Goal: Transaction & Acquisition: Purchase product/service

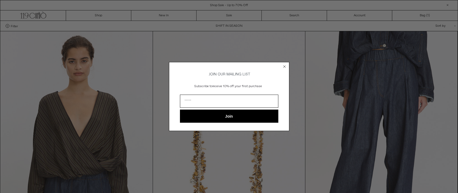
click at [284, 64] on circle "Close dialog" at bounding box center [284, 66] width 5 height 5
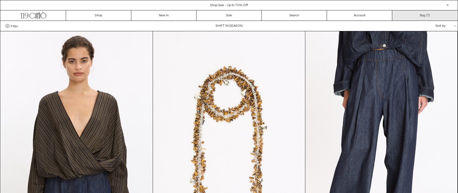
click at [427, 14] on link "Bag ( 1 )" at bounding box center [425, 15] width 65 height 10
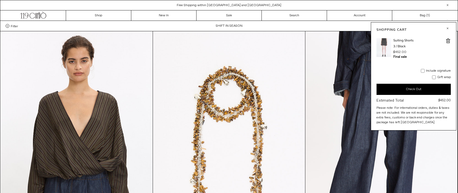
click at [385, 44] on img at bounding box center [384, 47] width 15 height 19
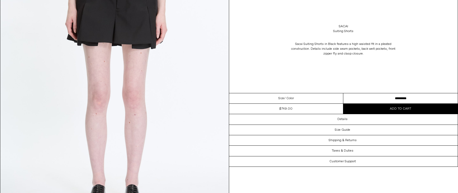
scroll to position [40, 0]
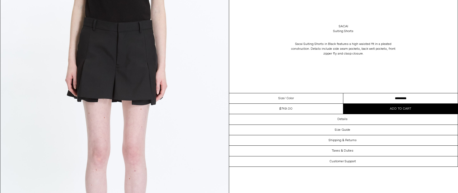
click at [310, 112] on dl "Regular price $749.00 Sold out Sale price $749.00 $749.00 Unit price / per Avai…" at bounding box center [286, 109] width 114 height 10
click at [406, 111] on span "Add to cart" at bounding box center [400, 109] width 21 height 4
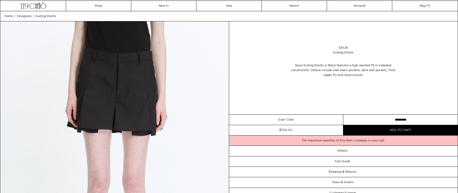
scroll to position [0, 0]
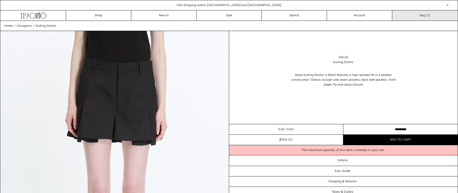
click at [425, 13] on link "Bag ( 1 )" at bounding box center [425, 15] width 65 height 10
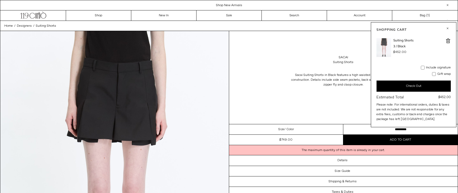
click at [385, 43] on img at bounding box center [384, 47] width 15 height 19
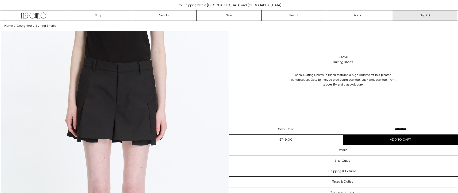
click at [423, 16] on link "Bag ( 1 )" at bounding box center [425, 15] width 65 height 10
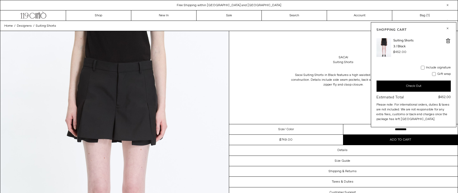
click at [423, 84] on button "Check Out" at bounding box center [414, 86] width 74 height 11
